Goal: Task Accomplishment & Management: Manage account settings

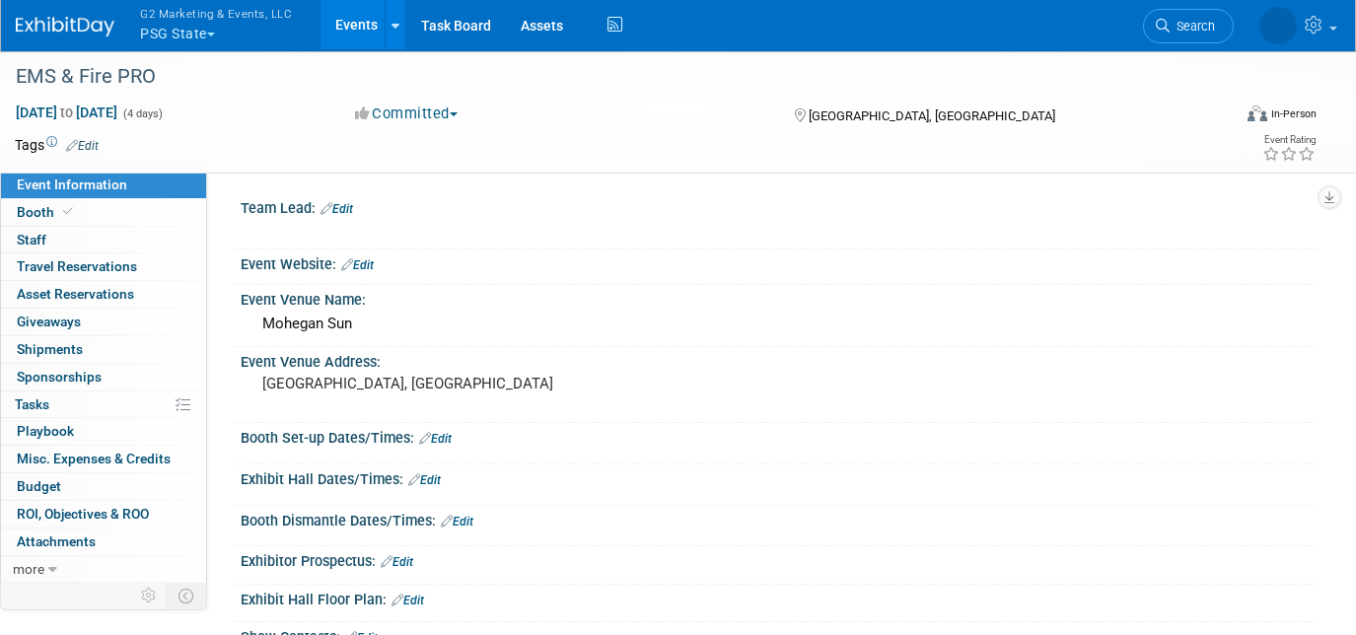
click at [186, 28] on button "G2 Marketing & Events, LLC PSG State" at bounding box center [227, 25] width 178 height 51
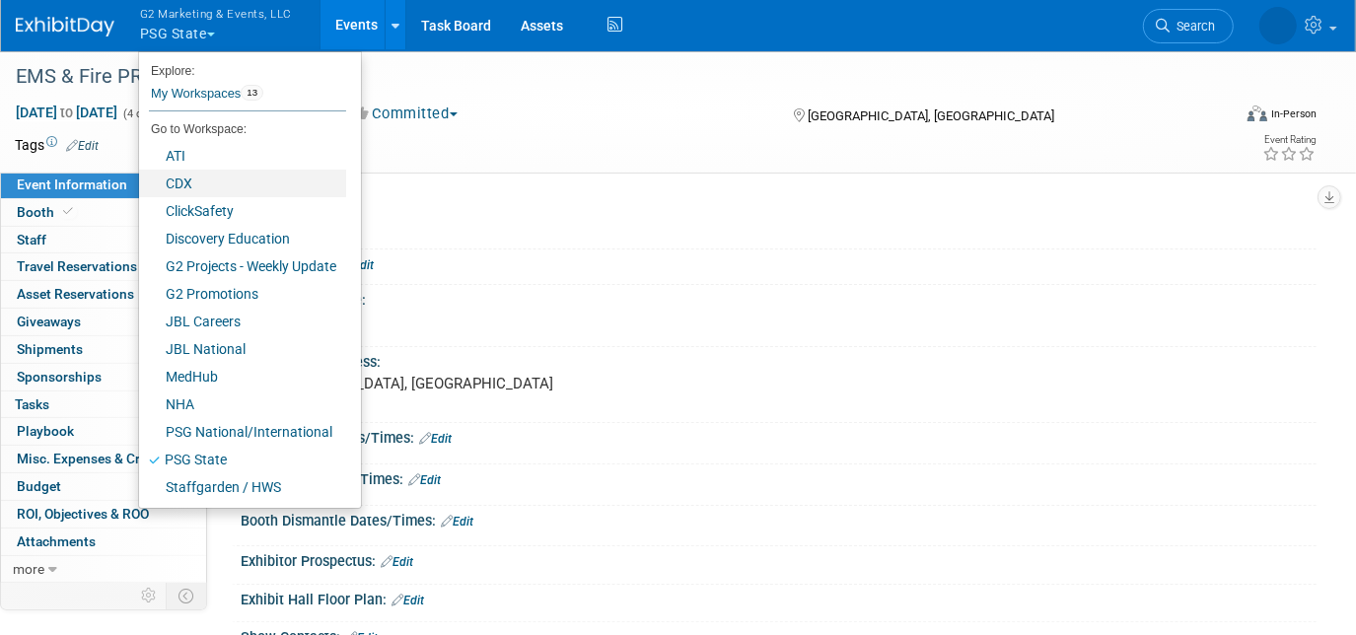
click at [204, 178] on link "CDX" at bounding box center [242, 184] width 207 height 28
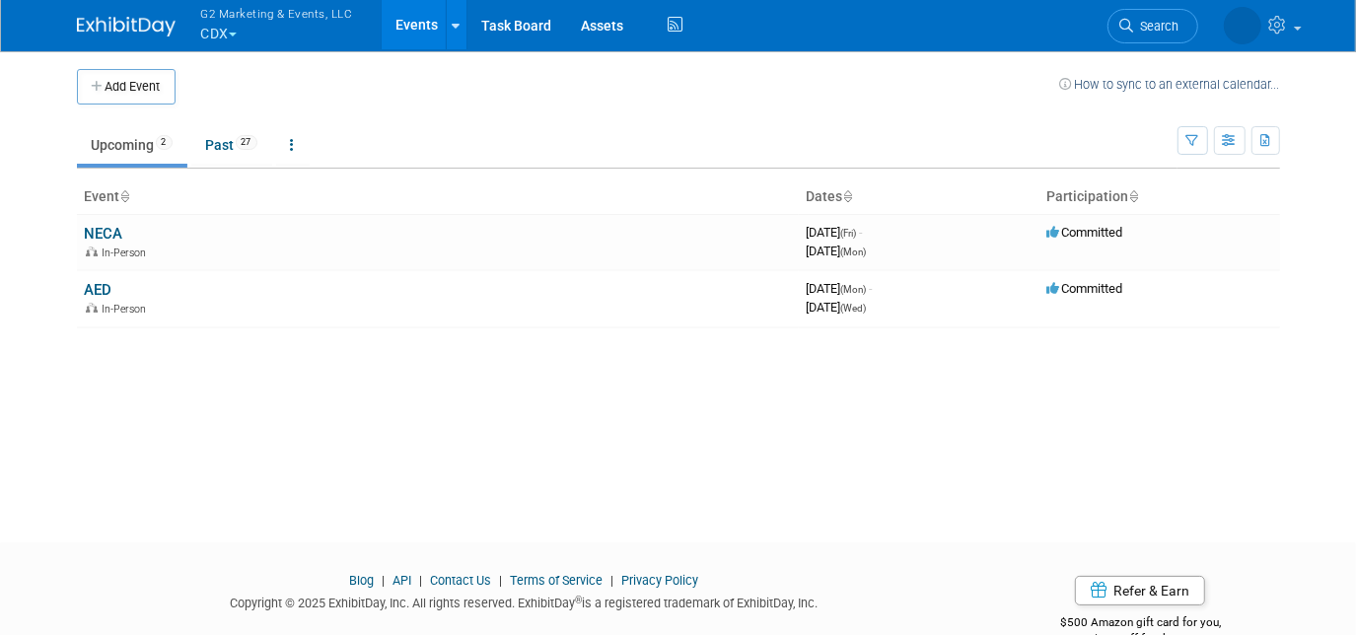
click at [106, 232] on link "NECA" at bounding box center [104, 234] width 38 height 18
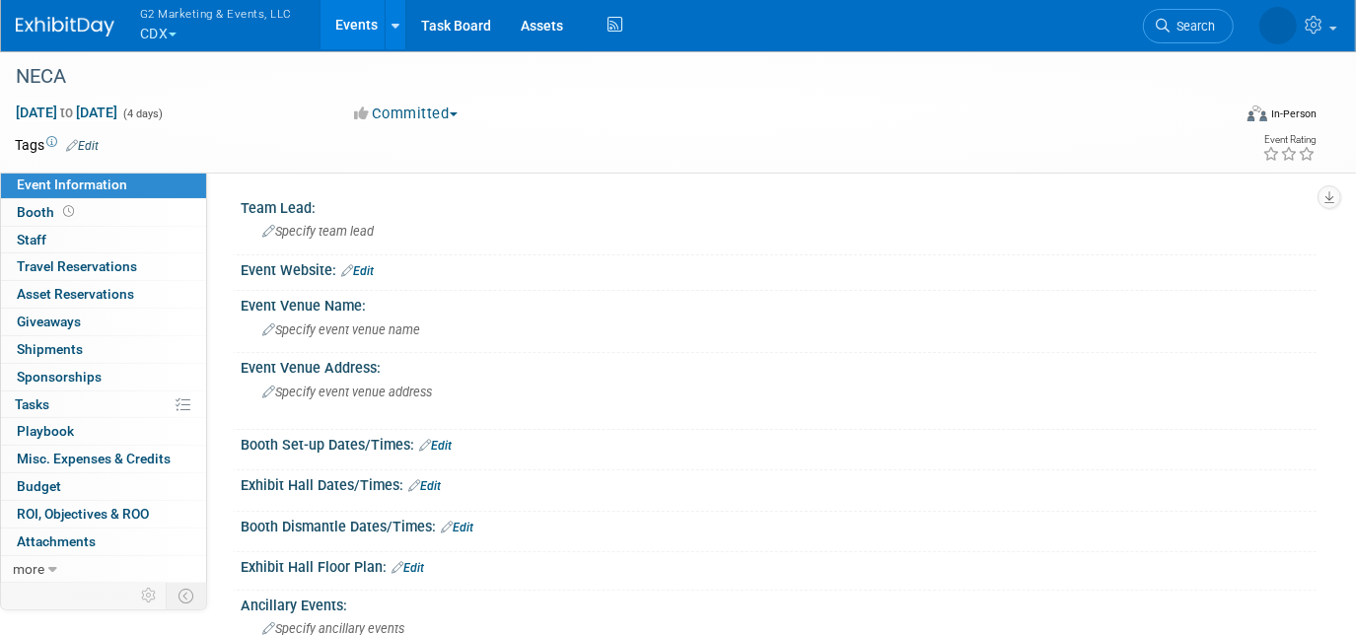
click at [84, 342] on link "0 Shipments 0" at bounding box center [103, 349] width 205 height 27
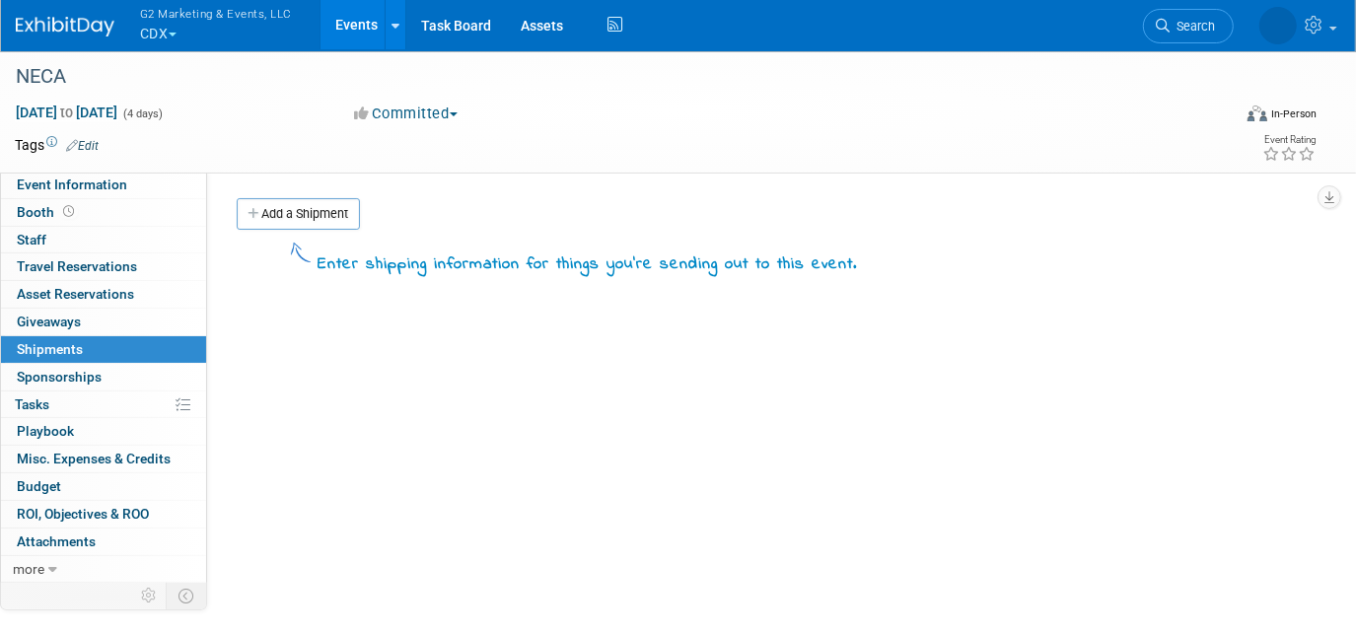
click at [289, 201] on link "Add a Shipment" at bounding box center [298, 214] width 123 height 32
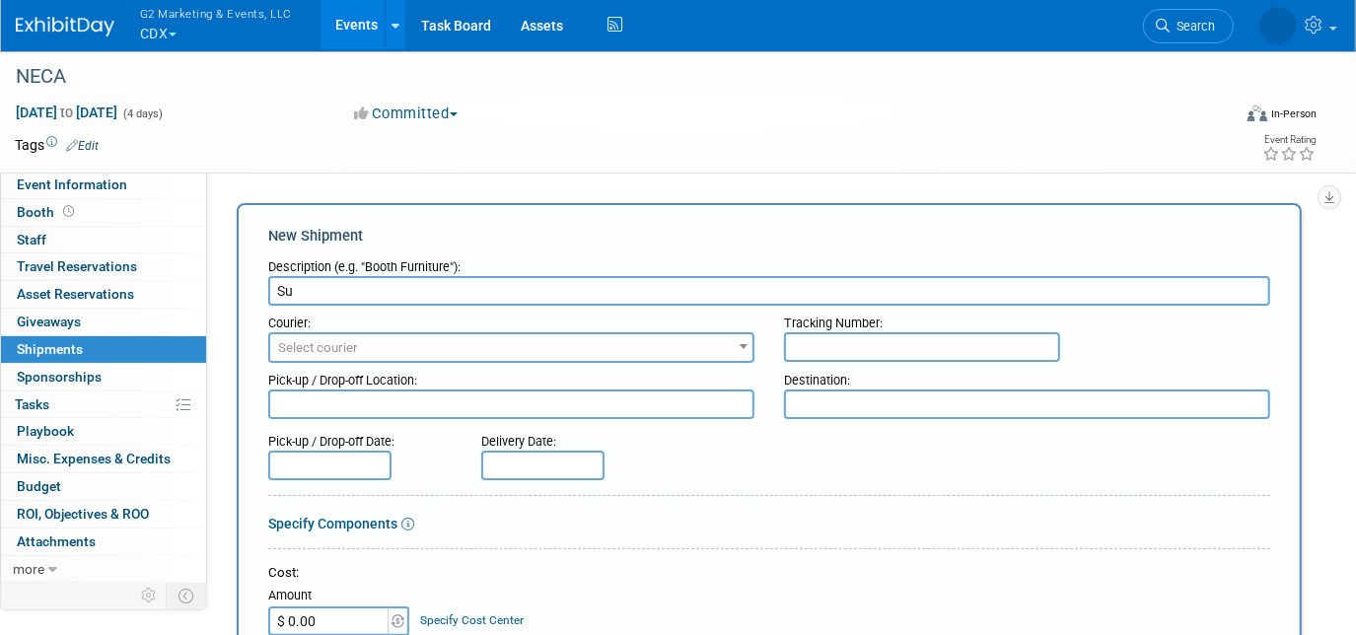
type input "S"
type input "Books from PBD"
click at [828, 346] on input "text" at bounding box center [922, 347] width 276 height 30
paste input "392506022234"
click at [818, 344] on input "392506022234" at bounding box center [922, 347] width 276 height 30
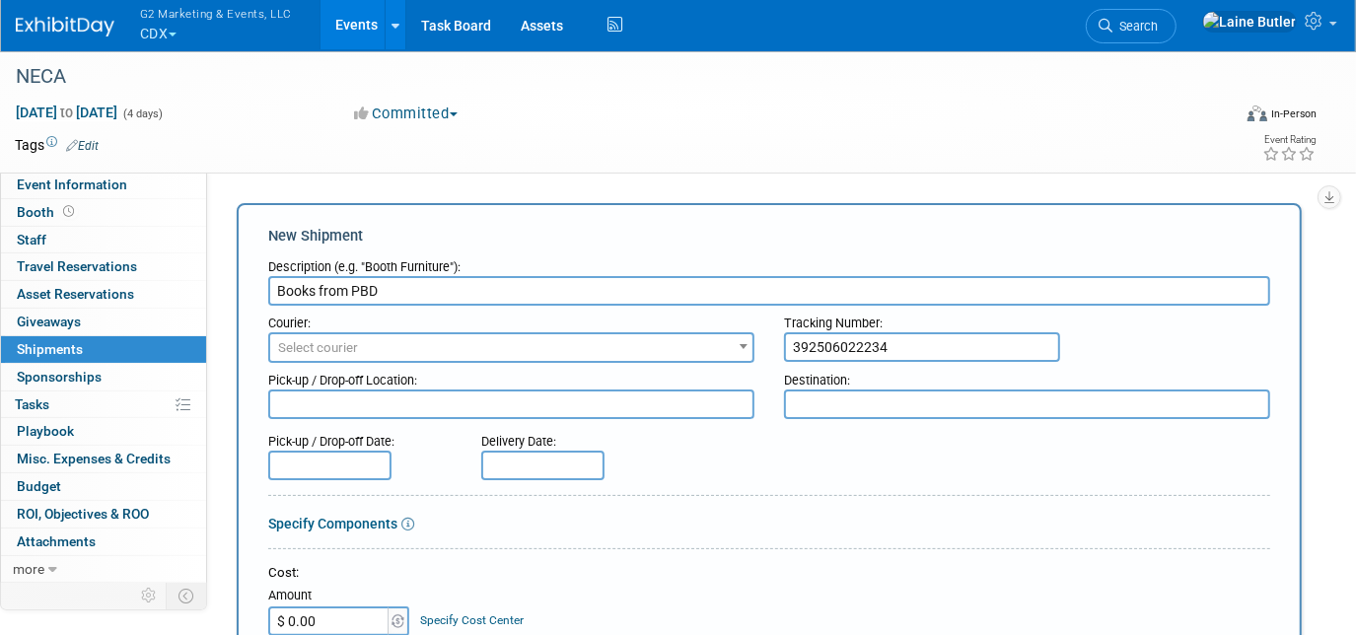
type input "392506022234"
click at [663, 345] on span "Select courier" at bounding box center [511, 348] width 482 height 28
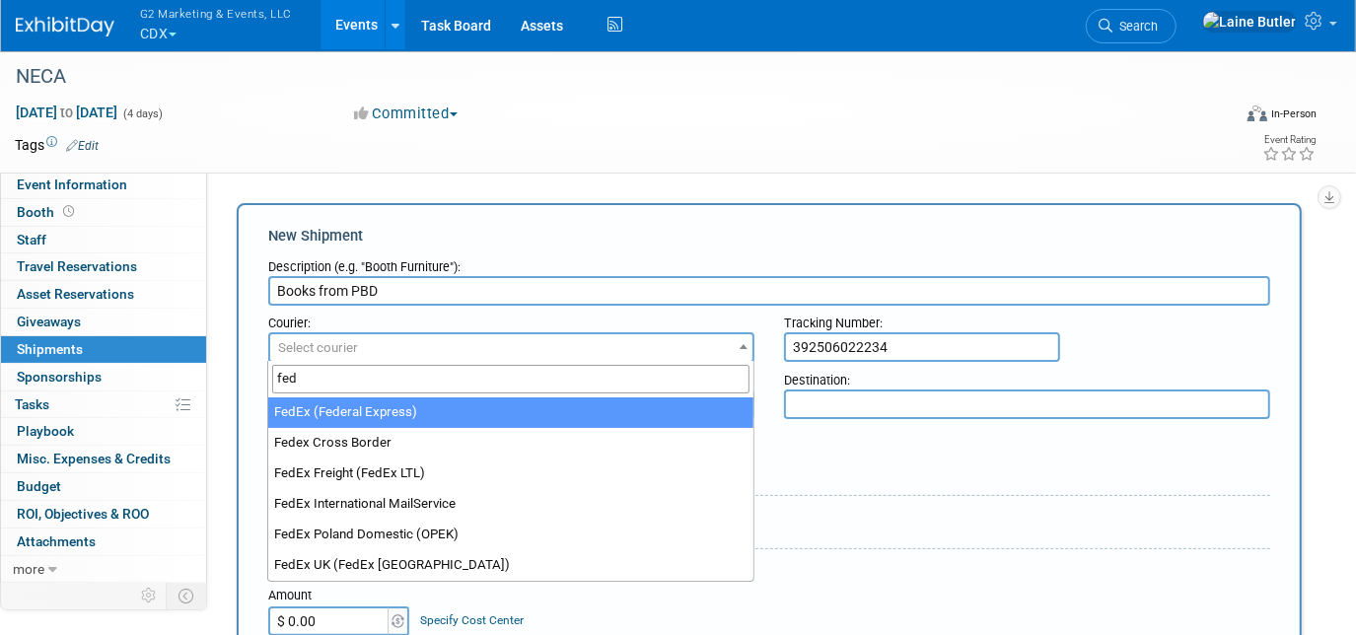
type input "fed"
select select "206"
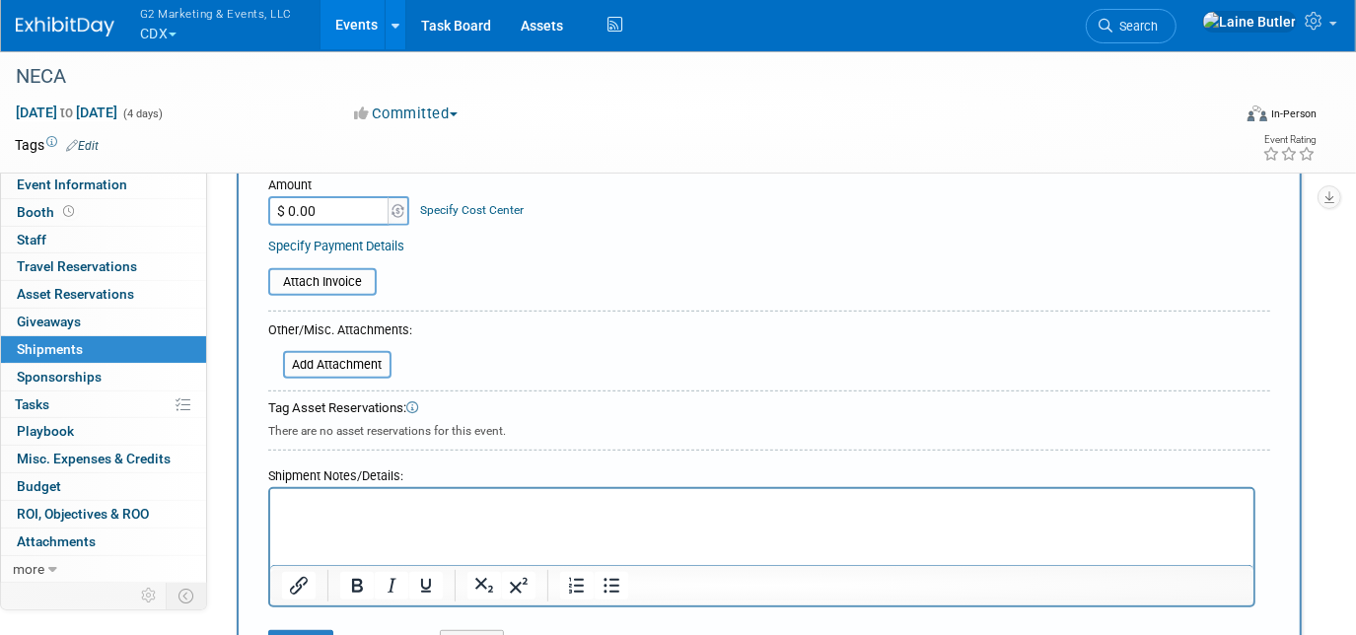
scroll to position [676, 0]
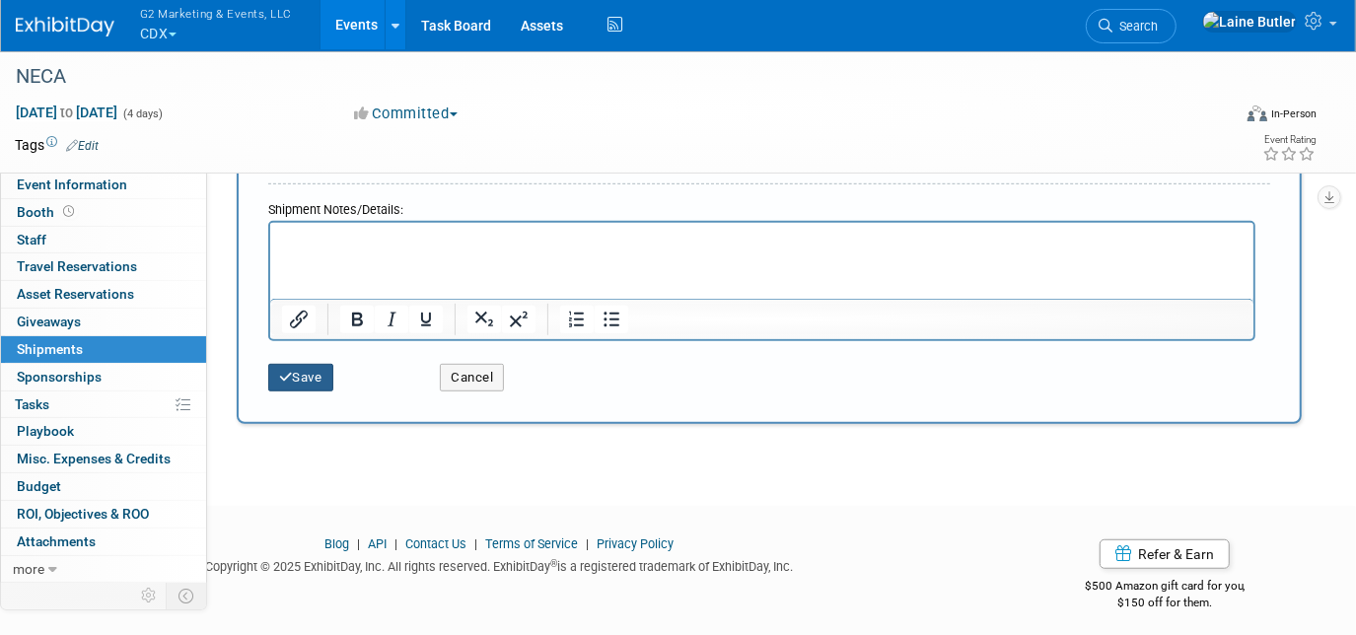
click at [292, 364] on button "Save" at bounding box center [300, 378] width 65 height 28
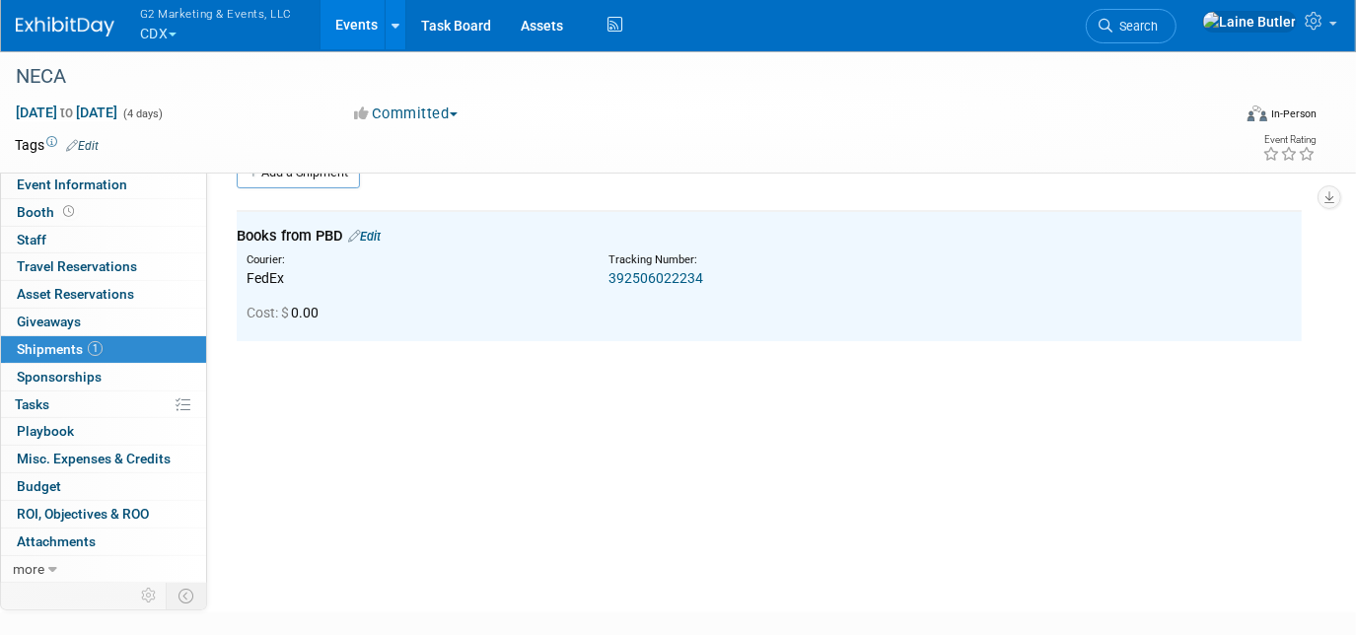
scroll to position [0, 0]
